Goal: Book appointment/travel/reservation

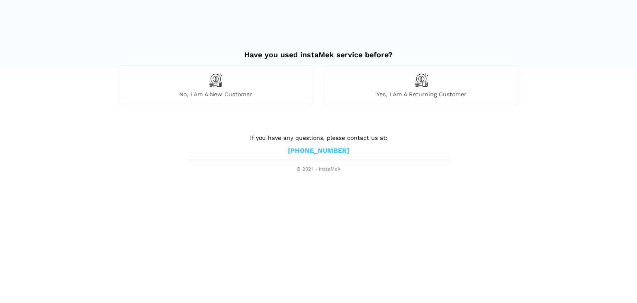
click at [418, 89] on div "Yes, I am a returning customer" at bounding box center [421, 85] width 193 height 41
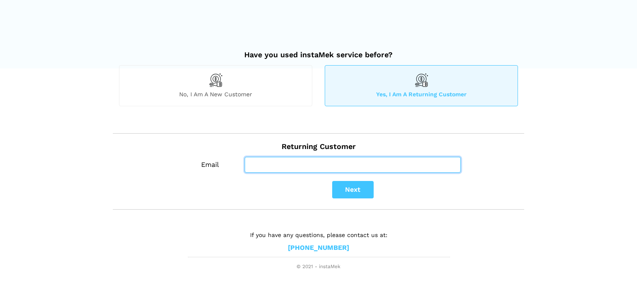
click at [309, 166] on input "Email" at bounding box center [353, 165] width 216 height 16
type input "[EMAIL_ADDRESS][DOMAIN_NAME]"
drag, startPoint x: 317, startPoint y: 160, endPoint x: 172, endPoint y: 160, distance: 145.1
click at [172, 160] on div "Returning Customer Email [EMAIL_ADDRESS][DOMAIN_NAME] Next" at bounding box center [318, 171] width 411 height 77
